Goal: Task Accomplishment & Management: Manage account settings

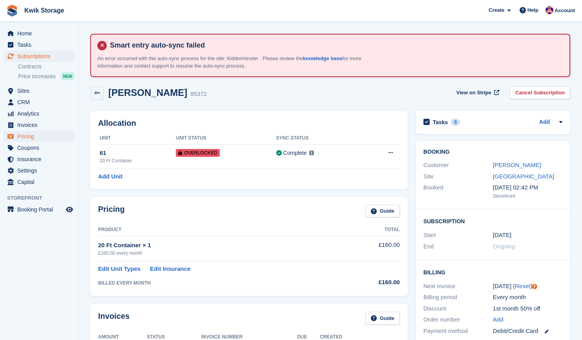
scroll to position [163, 0]
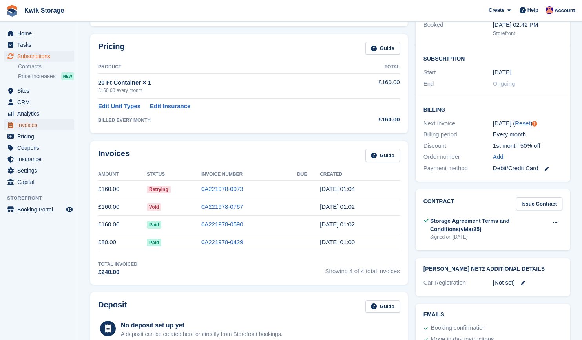
click at [53, 128] on span "Invoices" at bounding box center [40, 124] width 47 height 11
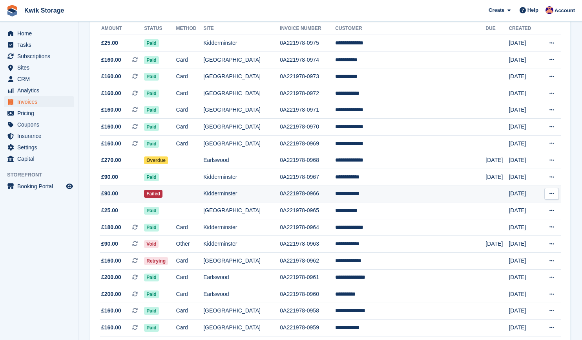
scroll to position [150, 0]
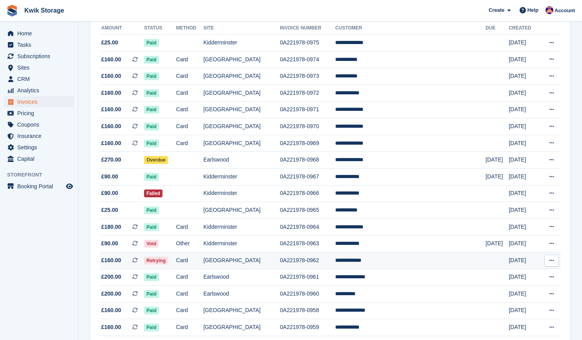
click at [204, 261] on td "Card" at bounding box center [189, 260] width 27 height 17
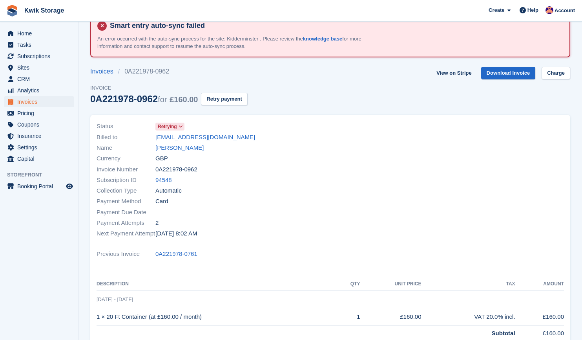
scroll to position [19, 0]
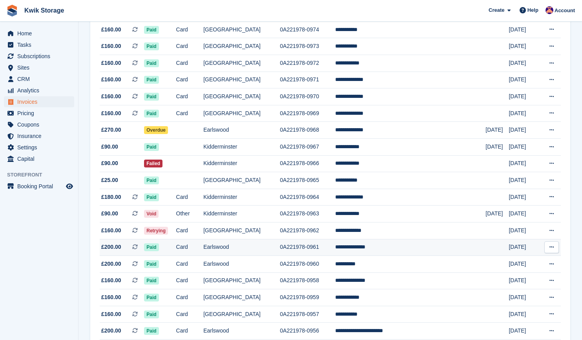
scroll to position [180, 0]
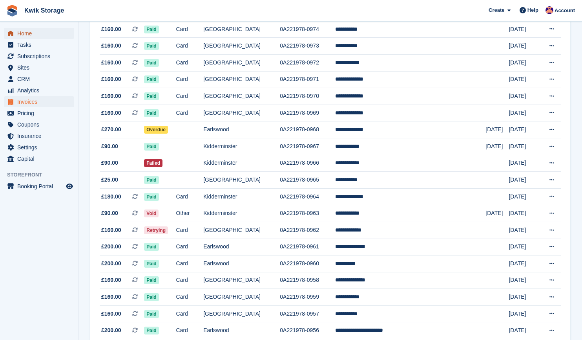
click at [29, 31] on span "Home" at bounding box center [40, 33] width 47 height 11
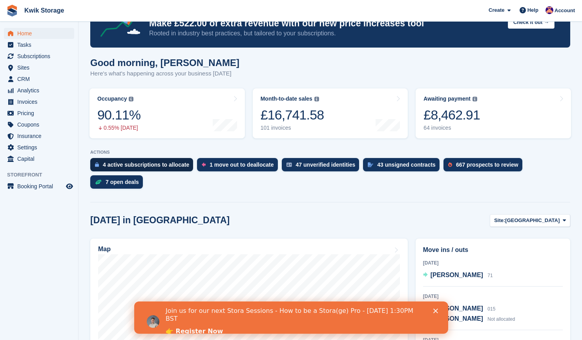
click at [167, 165] on div "4 active subscriptions to allocate" at bounding box center [146, 164] width 86 height 6
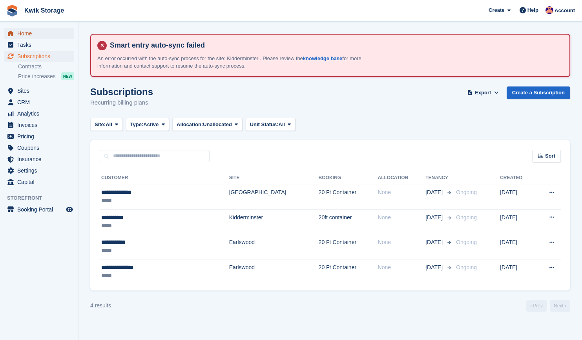
click span "Home"
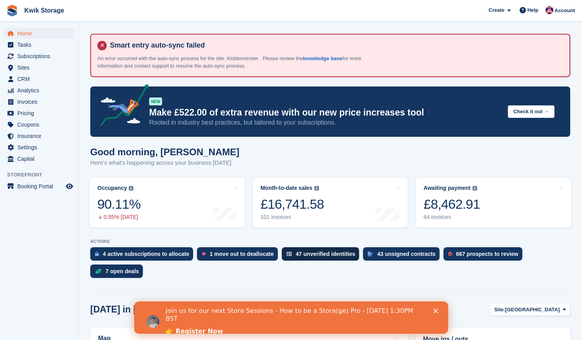
click at [307, 257] on div "47 unverified identities" at bounding box center [326, 253] width 60 height 6
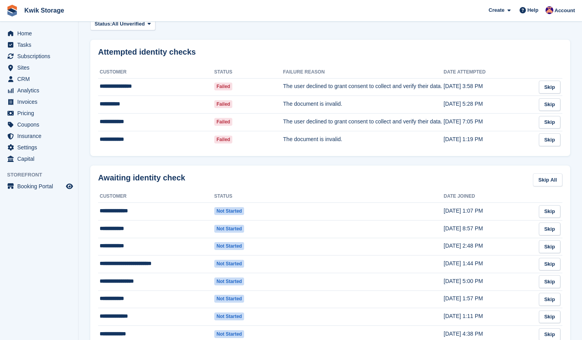
scroll to position [90, 0]
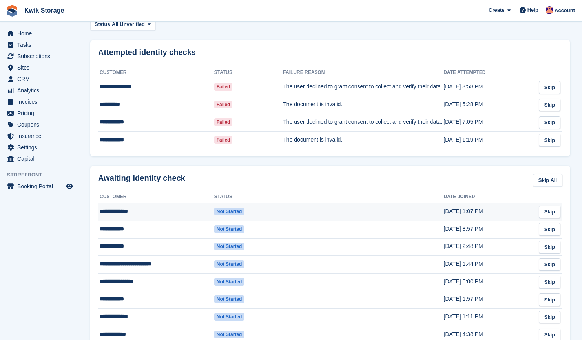
click at [382, 219] on td at bounding box center [363, 212] width 161 height 18
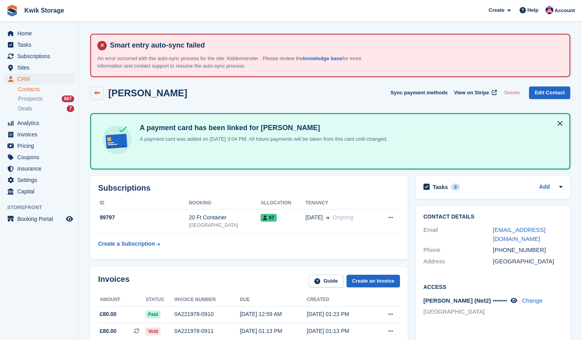
click at [99, 91] on icon at bounding box center [97, 93] width 6 height 6
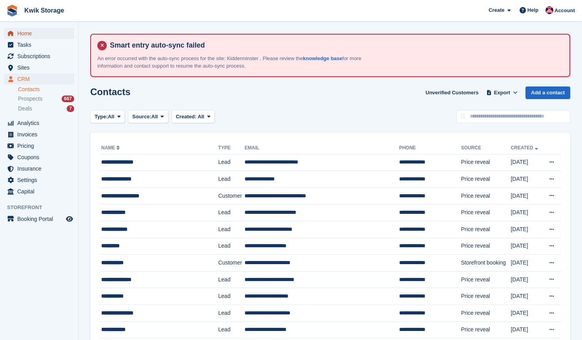
click at [46, 36] on span "Home" at bounding box center [40, 33] width 47 height 11
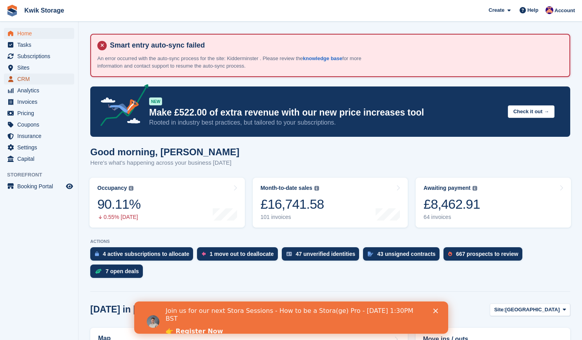
click at [38, 80] on span "CRM" at bounding box center [40, 78] width 47 height 11
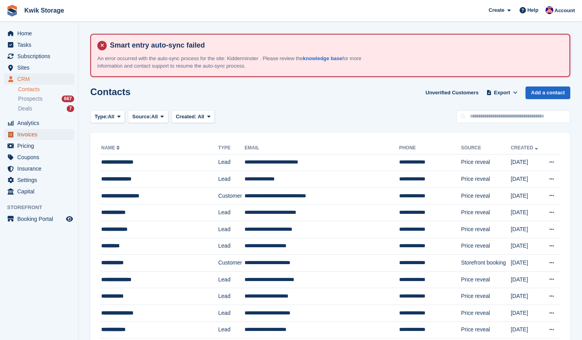
click at [62, 135] on span "Invoices" at bounding box center [40, 134] width 47 height 11
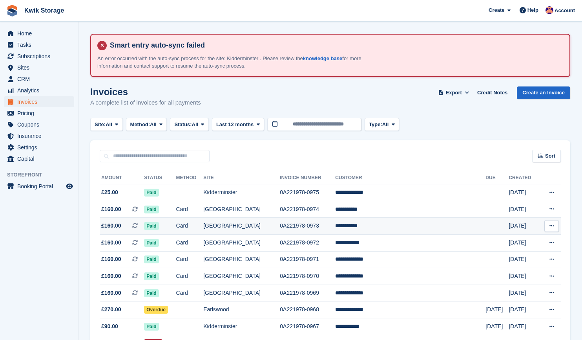
click at [280, 229] on td "[GEOGRAPHIC_DATA]" at bounding box center [241, 226] width 77 height 17
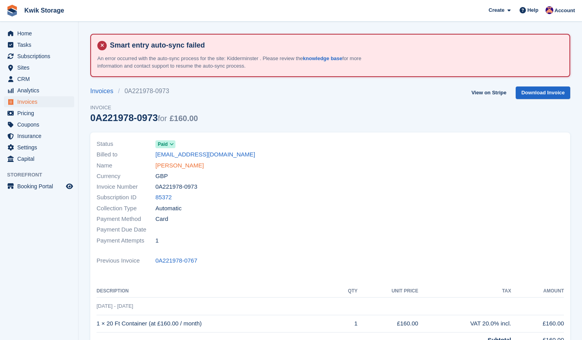
click at [188, 166] on link "[PERSON_NAME]" at bounding box center [179, 165] width 48 height 9
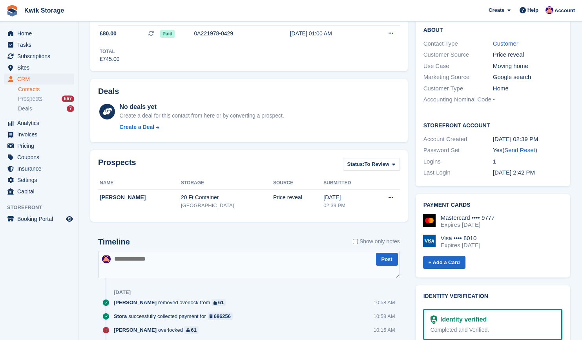
scroll to position [283, 0]
click at [459, 241] on div "Expires [DATE]" at bounding box center [461, 244] width 40 height 7
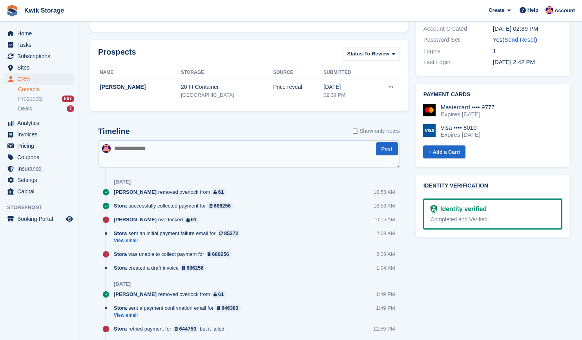
scroll to position [394, 0]
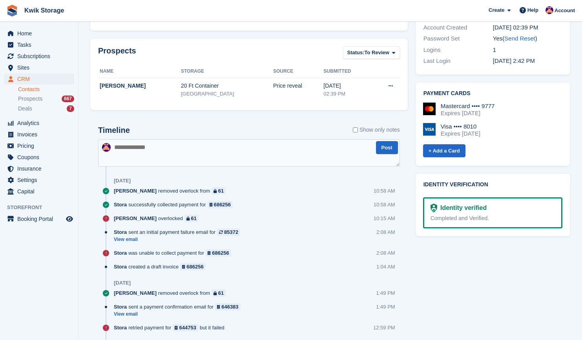
click at [456, 90] on h2 "Payment cards" at bounding box center [493, 93] width 139 height 6
click at [470, 102] on div "Mastercard •••• 9777" at bounding box center [468, 105] width 54 height 7
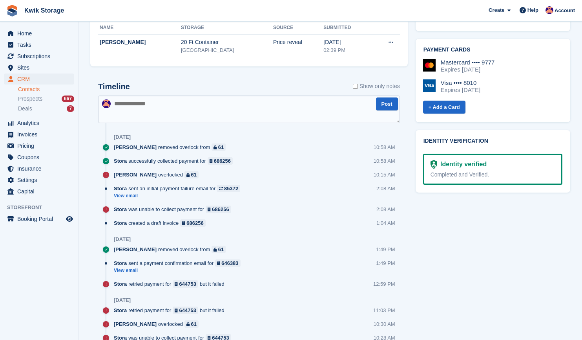
scroll to position [435, 0]
